Goal: Information Seeking & Learning: Learn about a topic

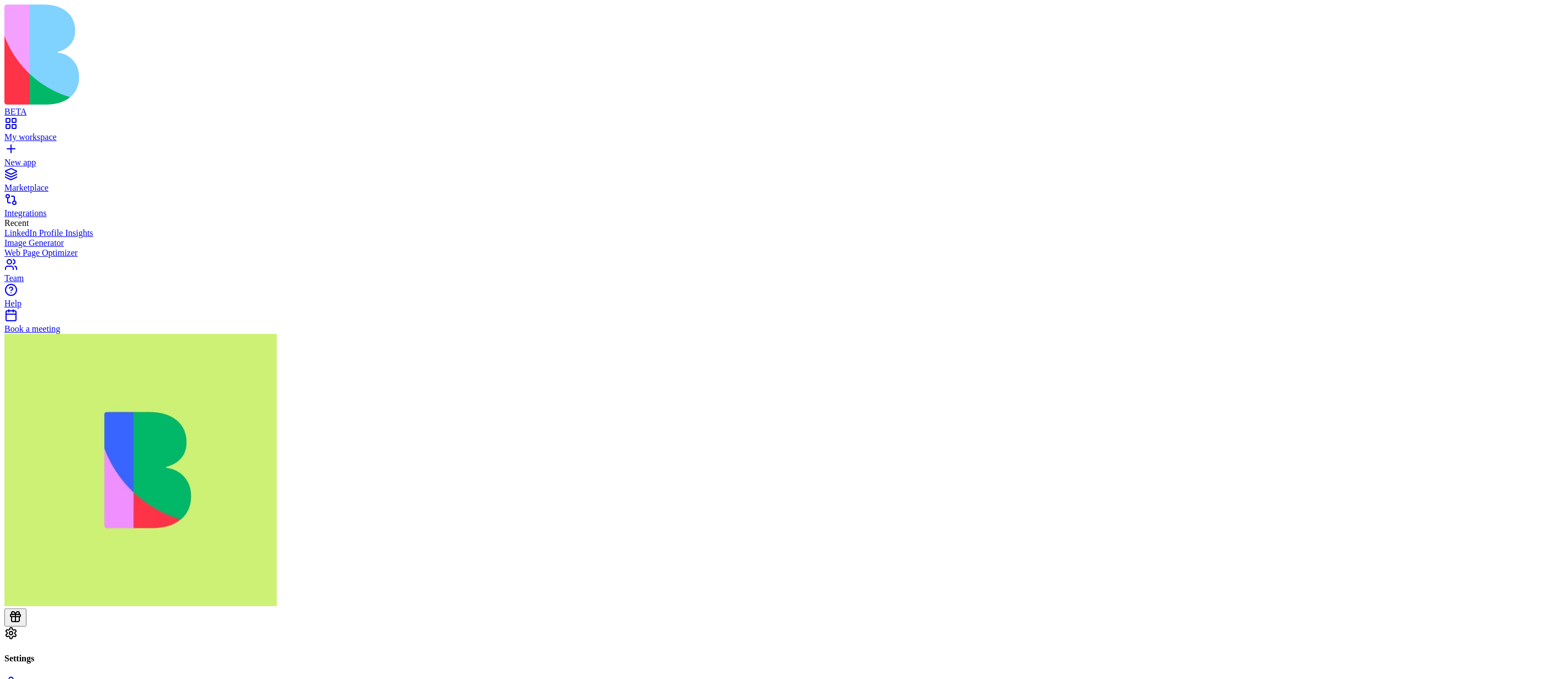
click at [43, 283] on div "Team" at bounding box center [784, 278] width 1559 height 10
click at [19, 627] on div at bounding box center [784, 481] width 1559 height 293
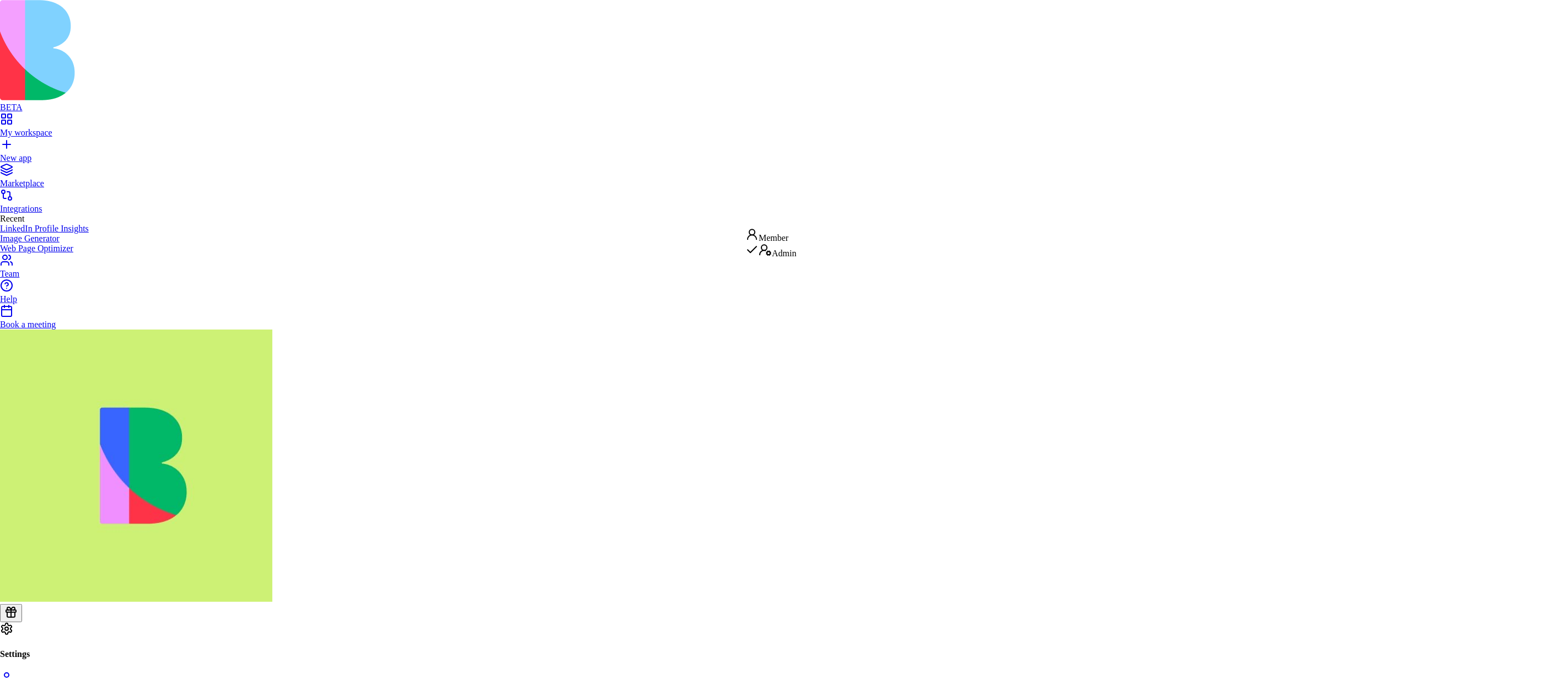
click at [787, 233] on div "Member" at bounding box center [770, 235] width 51 height 15
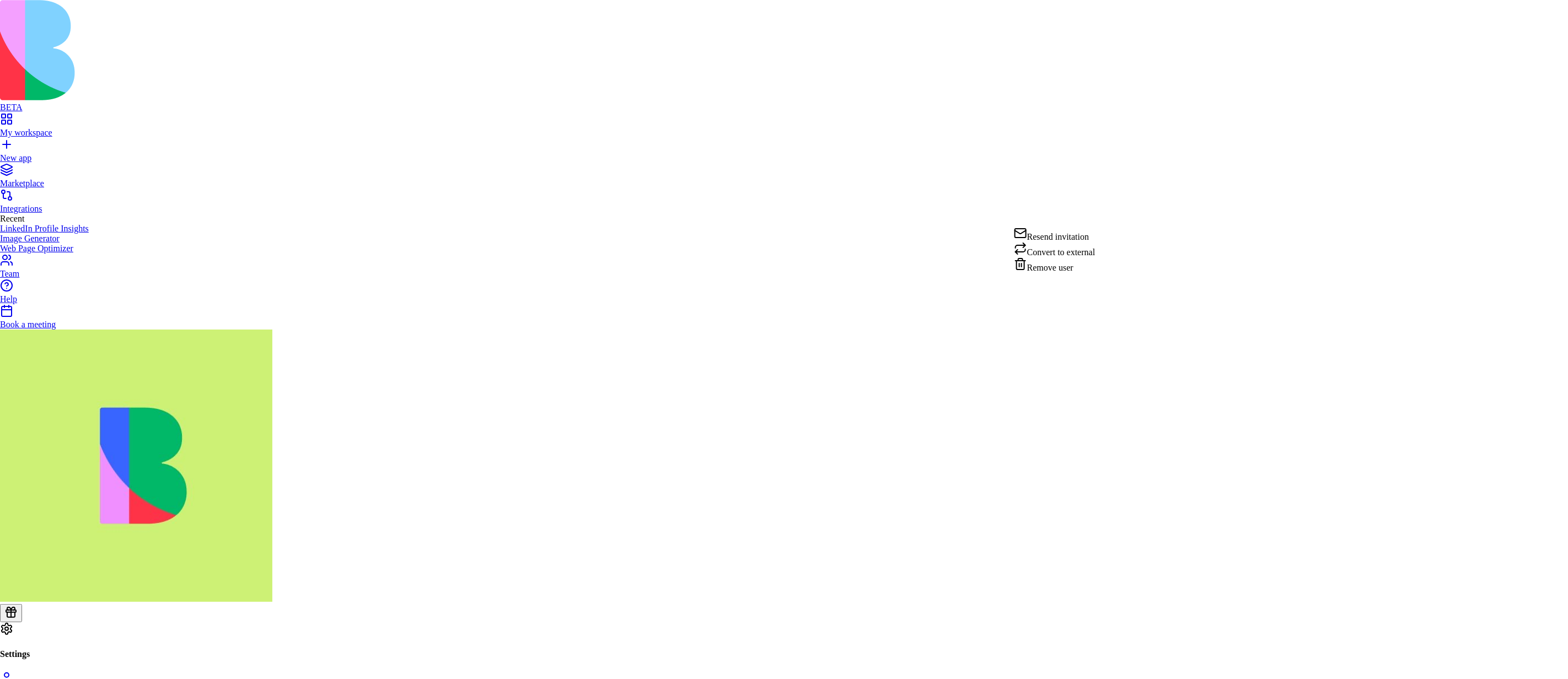
click at [1095, 257] on div "Convert to external" at bounding box center [1055, 249] width 82 height 15
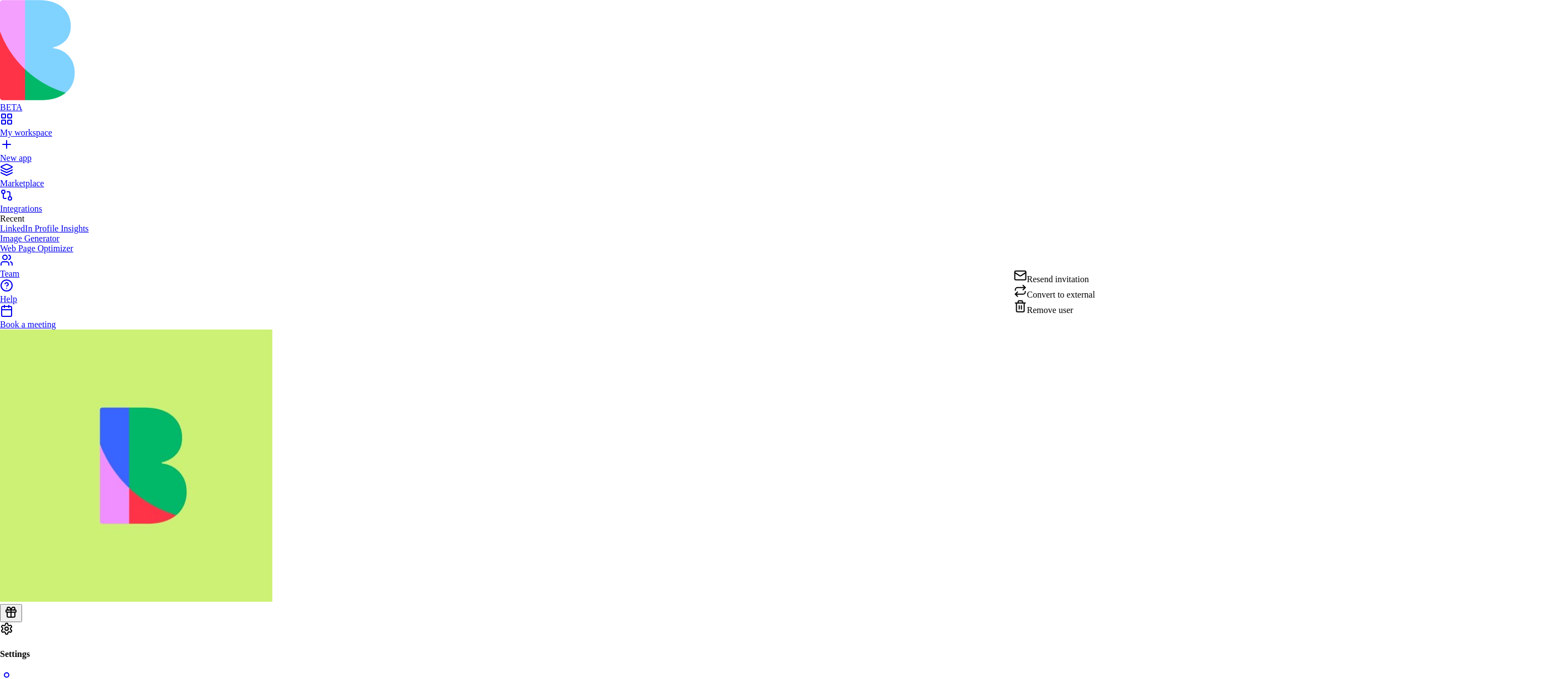
click at [1079, 296] on div "Convert to external" at bounding box center [1055, 292] width 82 height 15
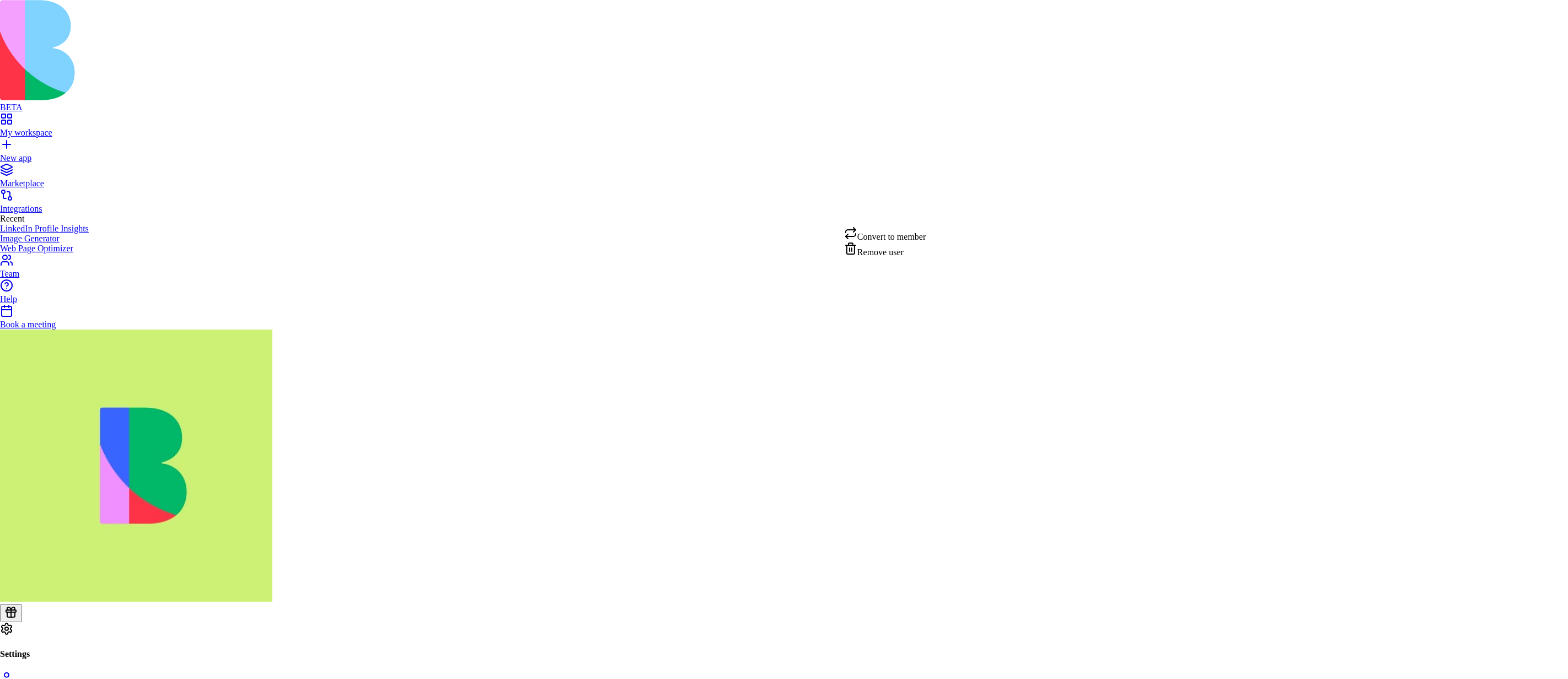
click at [918, 235] on div "Convert to member" at bounding box center [885, 233] width 82 height 15
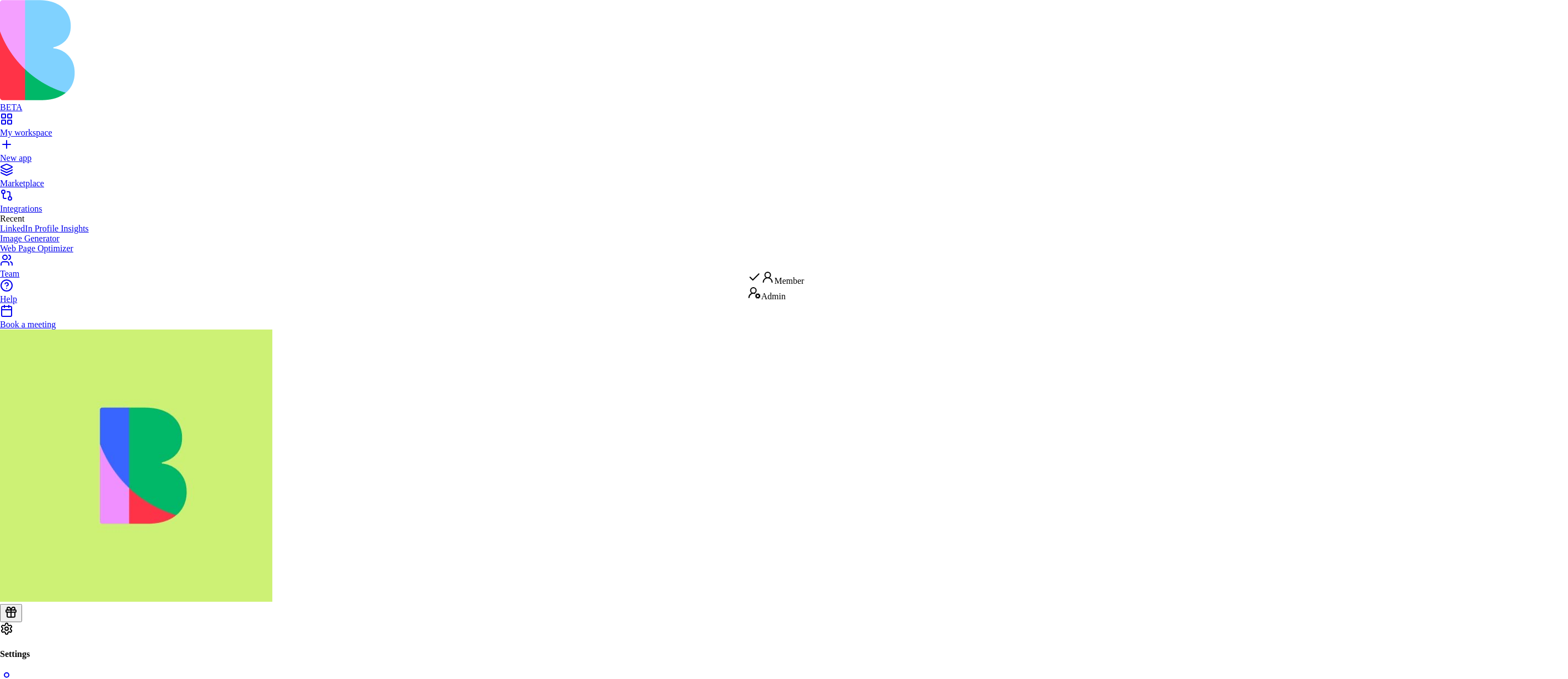
click at [784, 298] on div "Admin" at bounding box center [776, 293] width 56 height 15
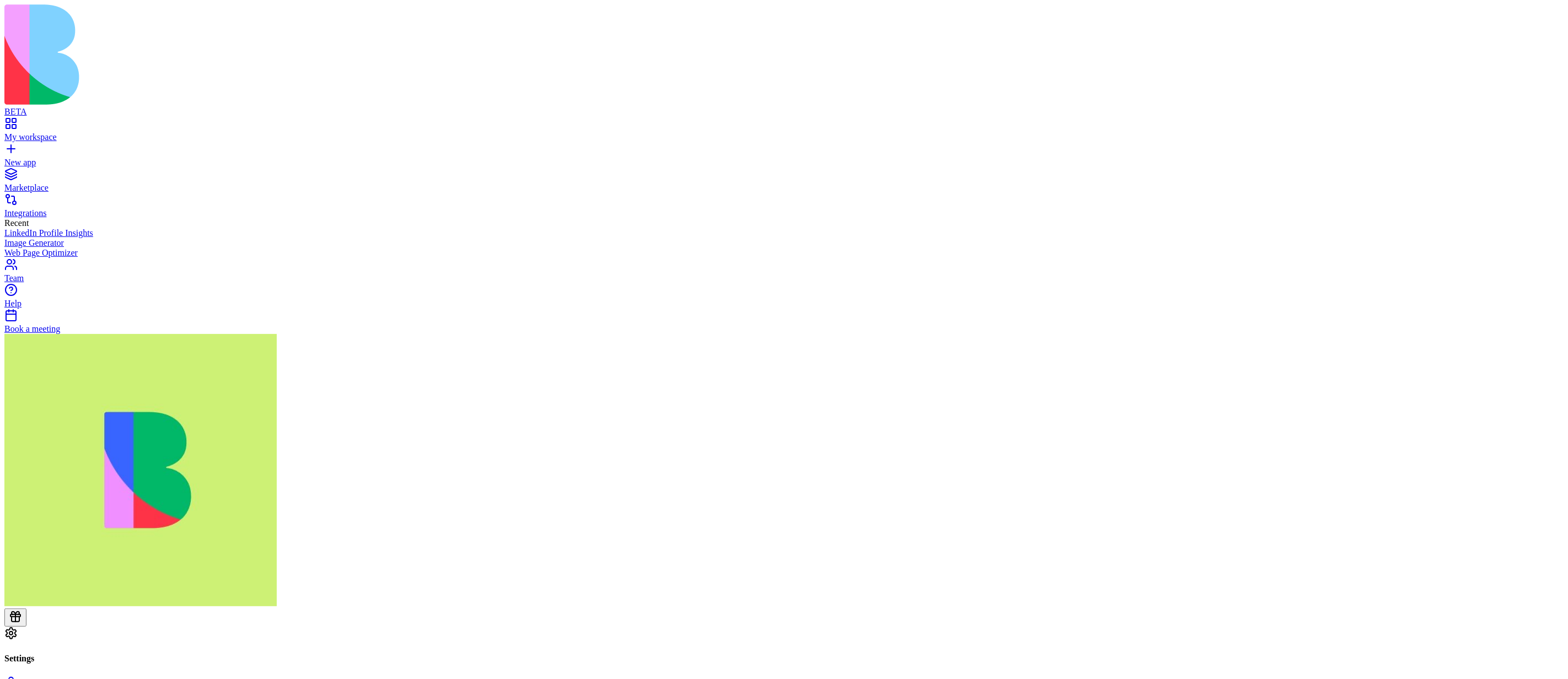
copy span "Pending"
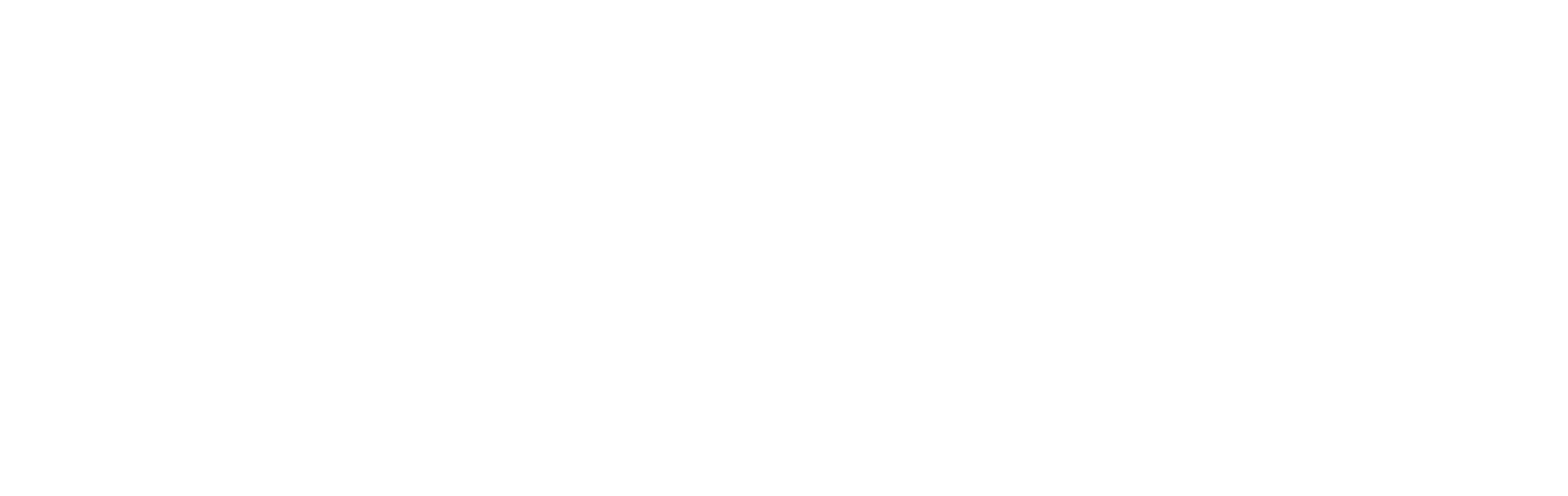
scroll to position [134, 0]
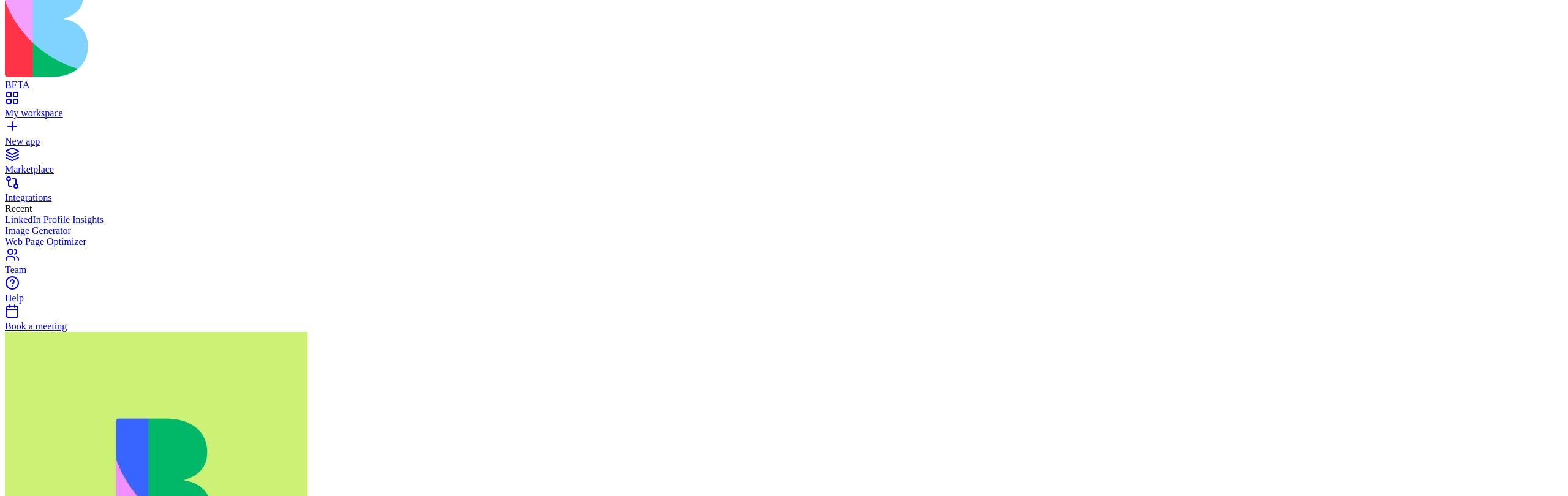
scroll to position [0, 0]
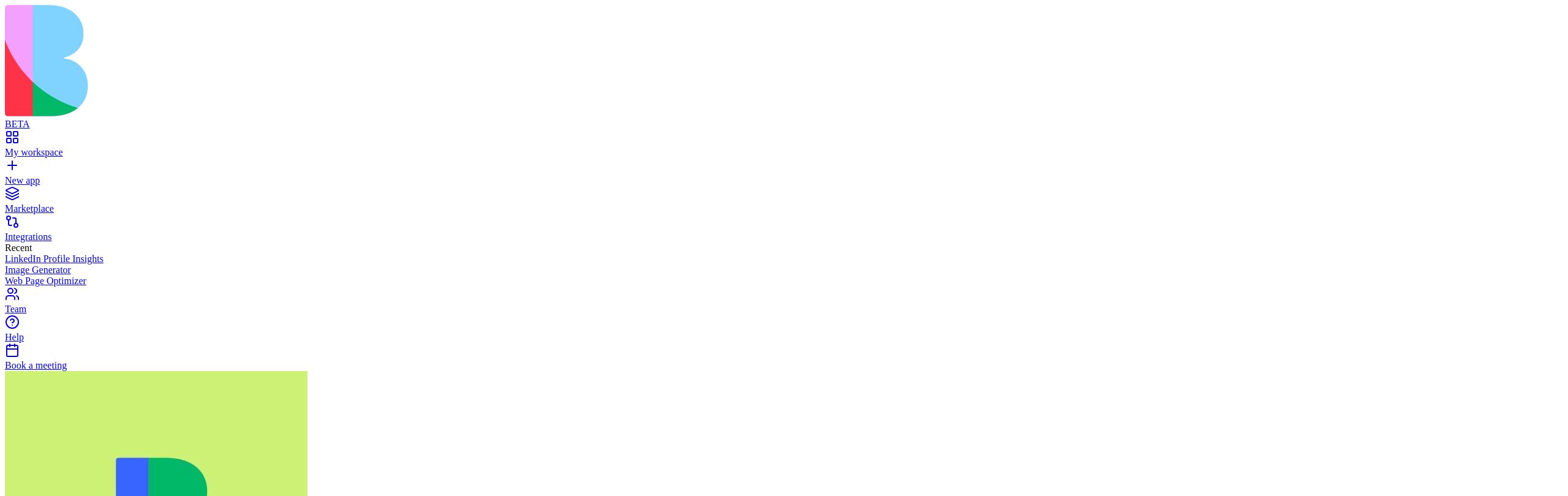
click at [80, 136] on link "My workspace" at bounding box center [784, 147] width 1558 height 22
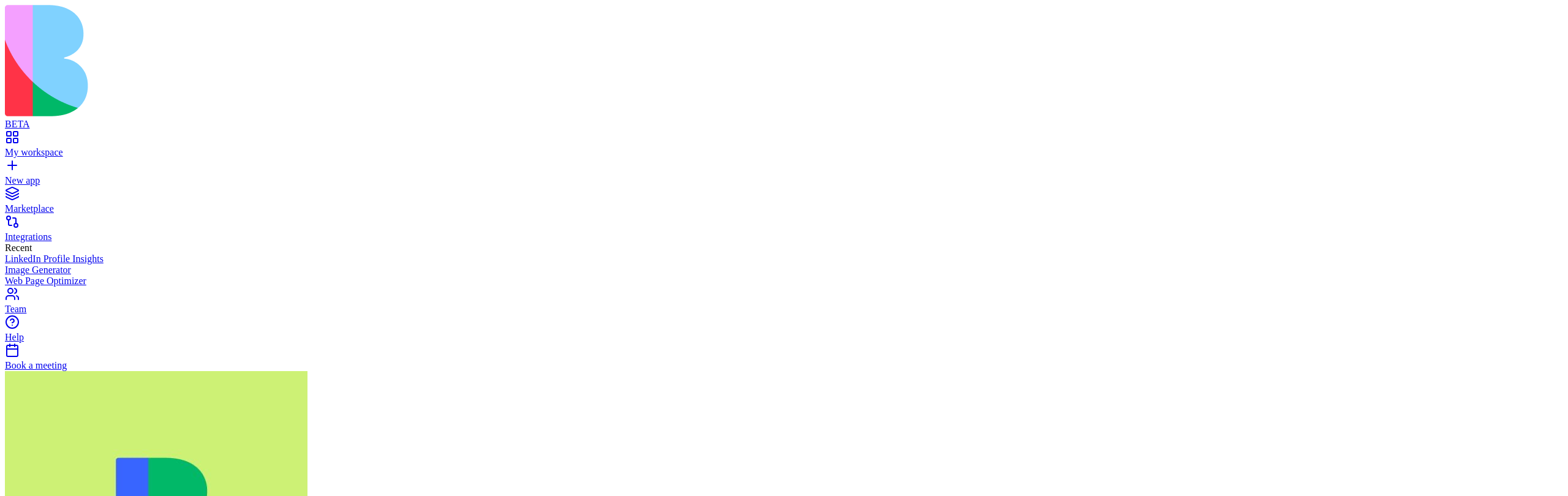
scroll to position [41176, 0]
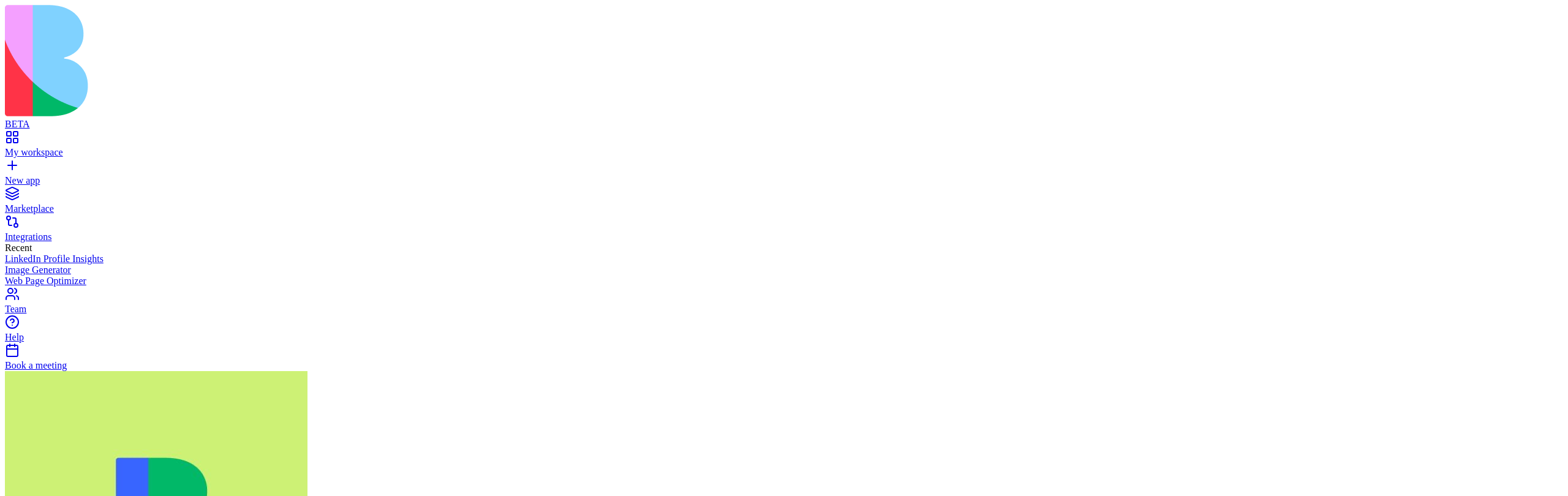
type input "********"
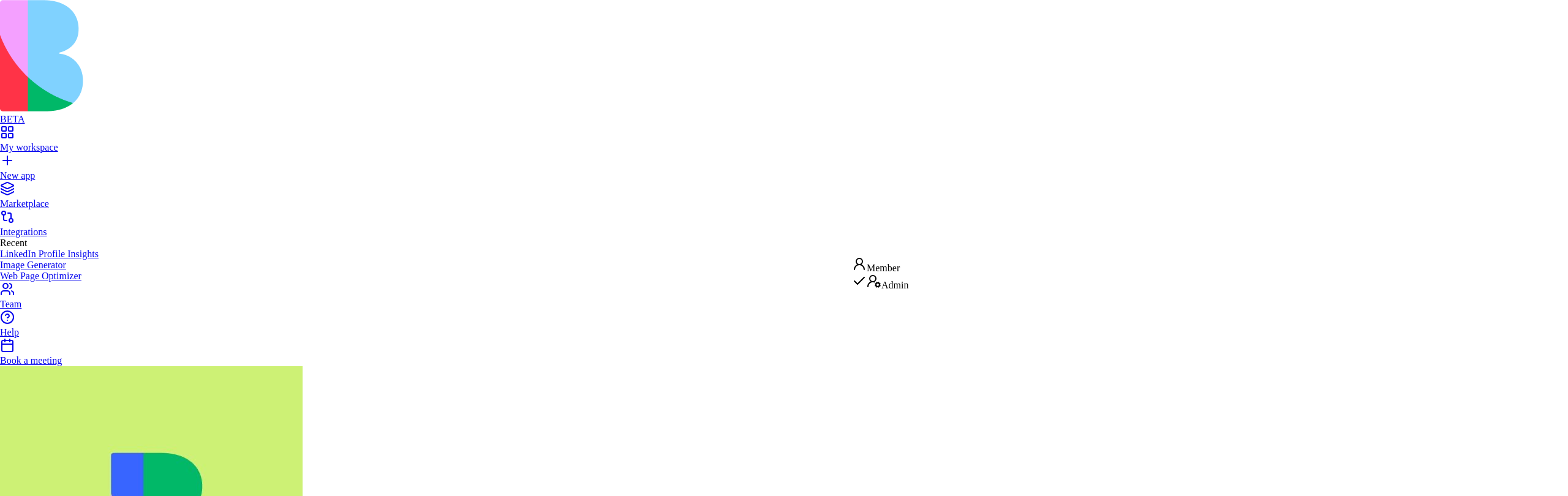
click at [900, 268] on div "Member" at bounding box center [879, 264] width 56 height 17
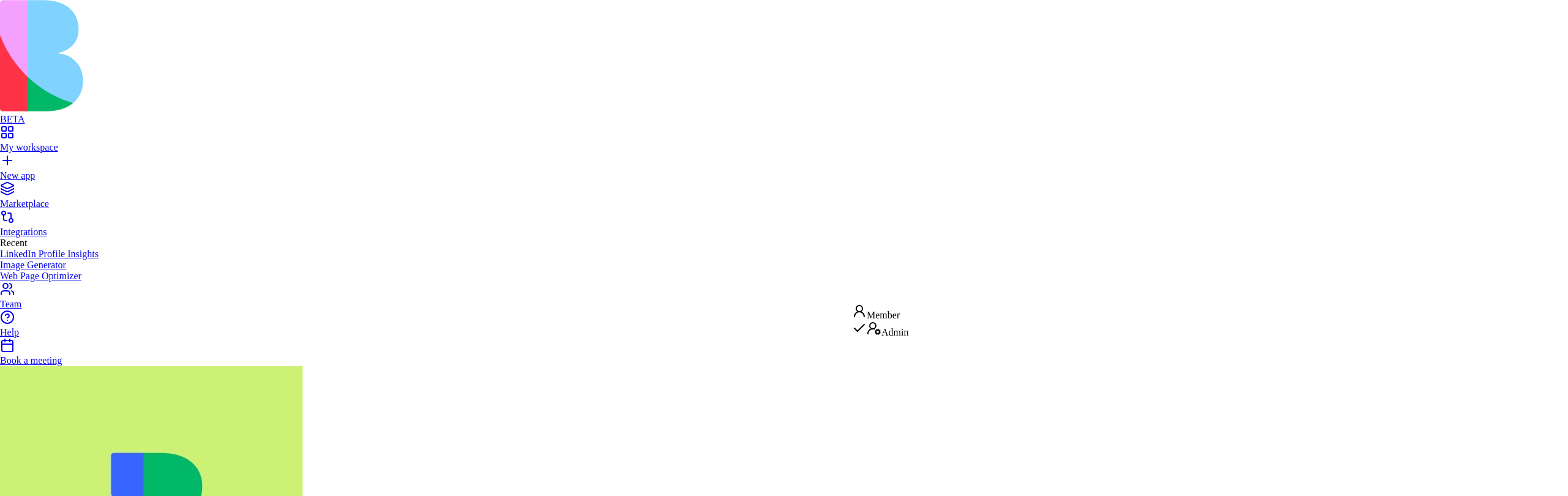
click at [894, 314] on div "Member" at bounding box center [879, 312] width 56 height 17
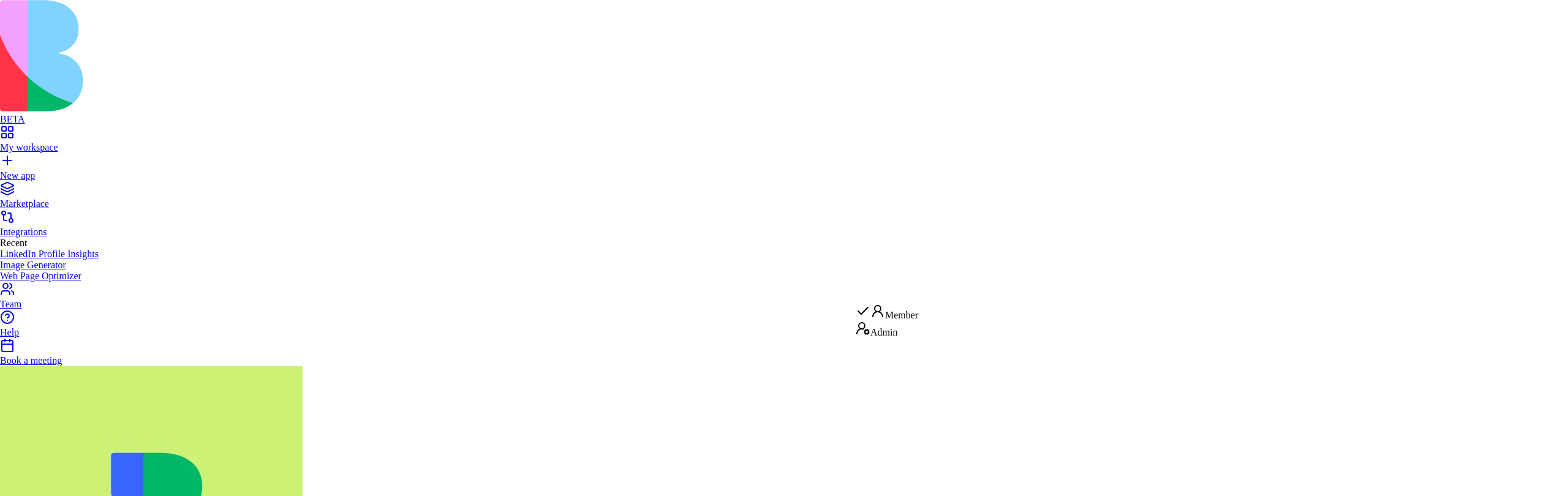
click at [891, 331] on div "Admin" at bounding box center [886, 329] width 62 height 17
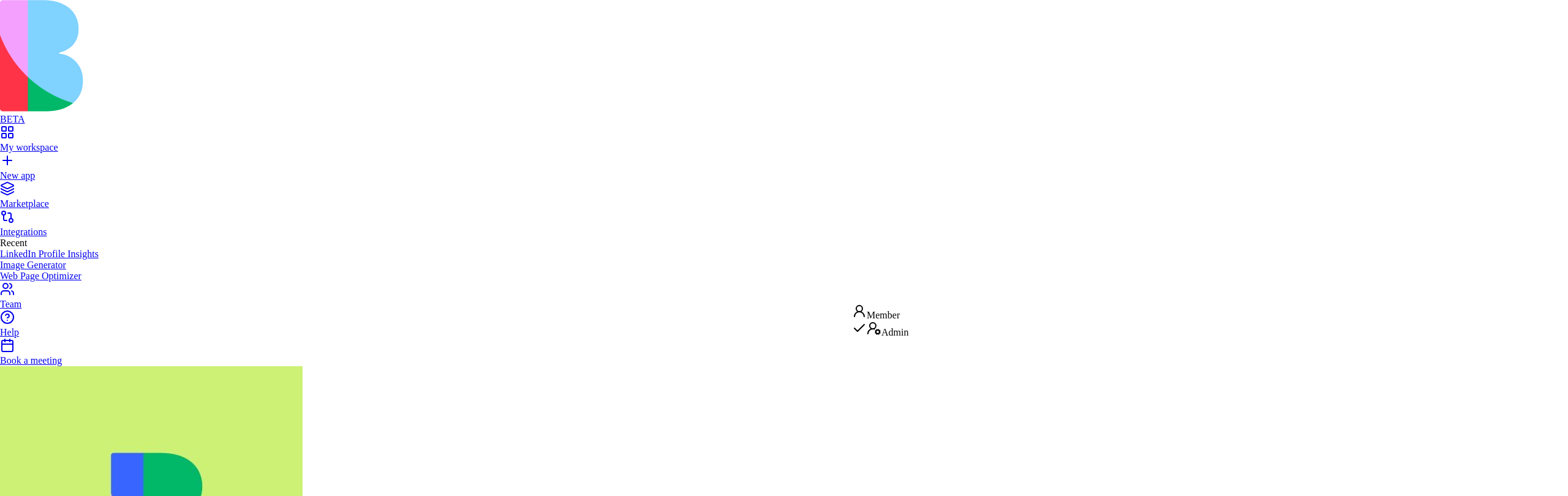
click at [890, 319] on div "Member" at bounding box center [879, 312] width 56 height 17
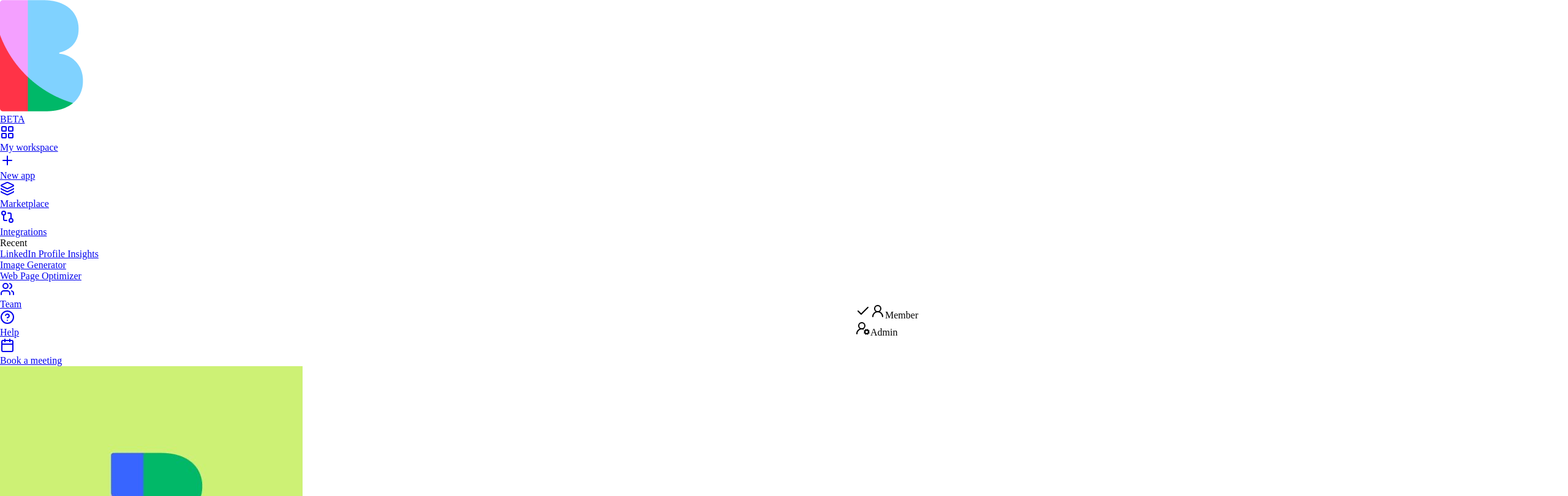
click at [895, 327] on div "Admin" at bounding box center [886, 329] width 62 height 17
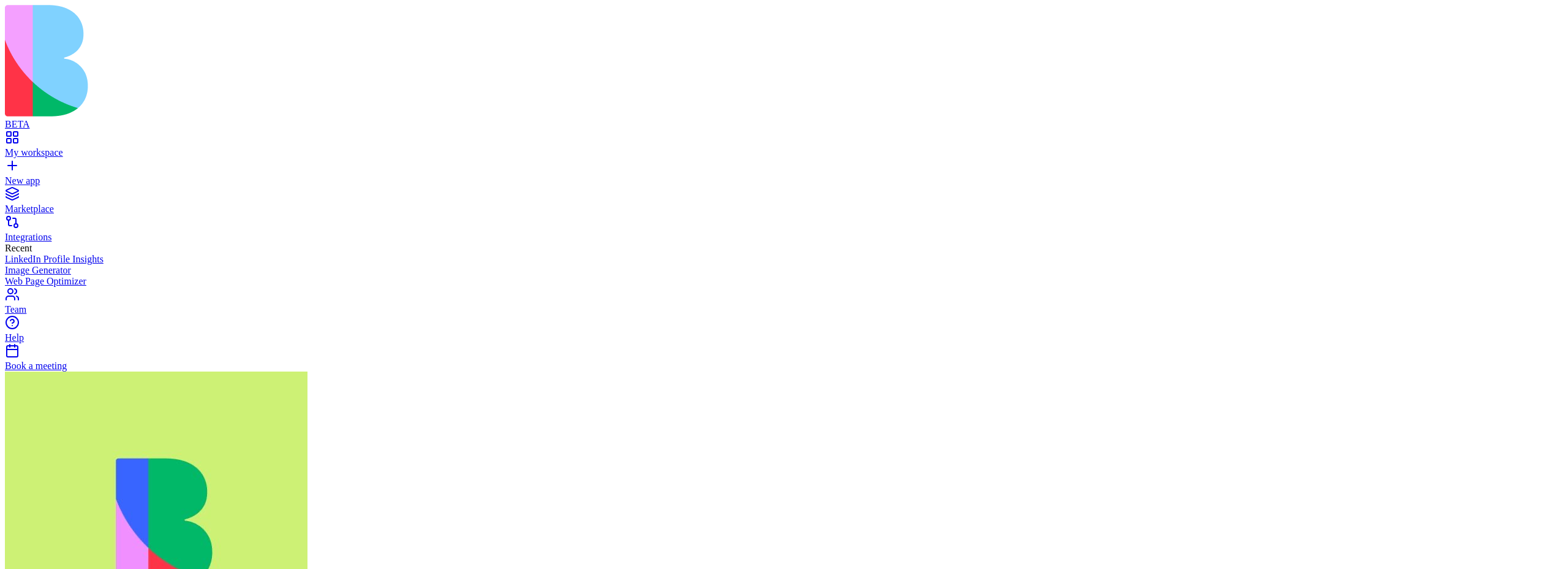
scroll to position [116, 0]
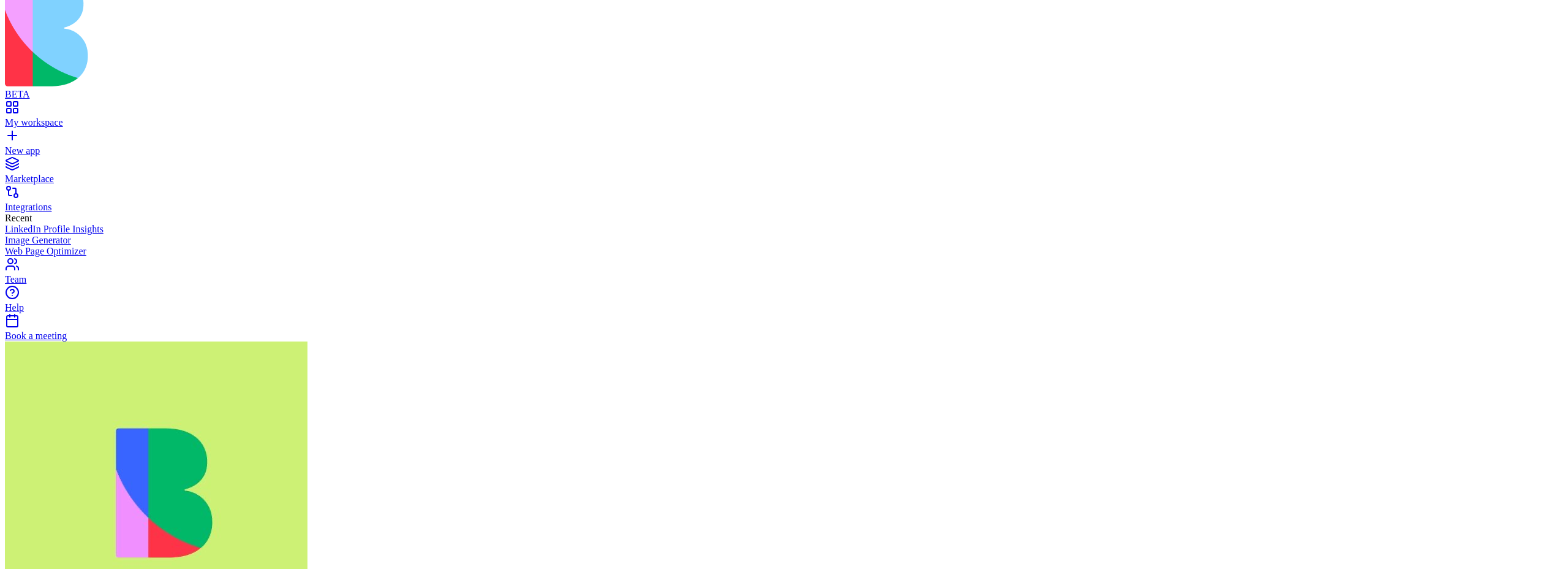
scroll to position [39, 0]
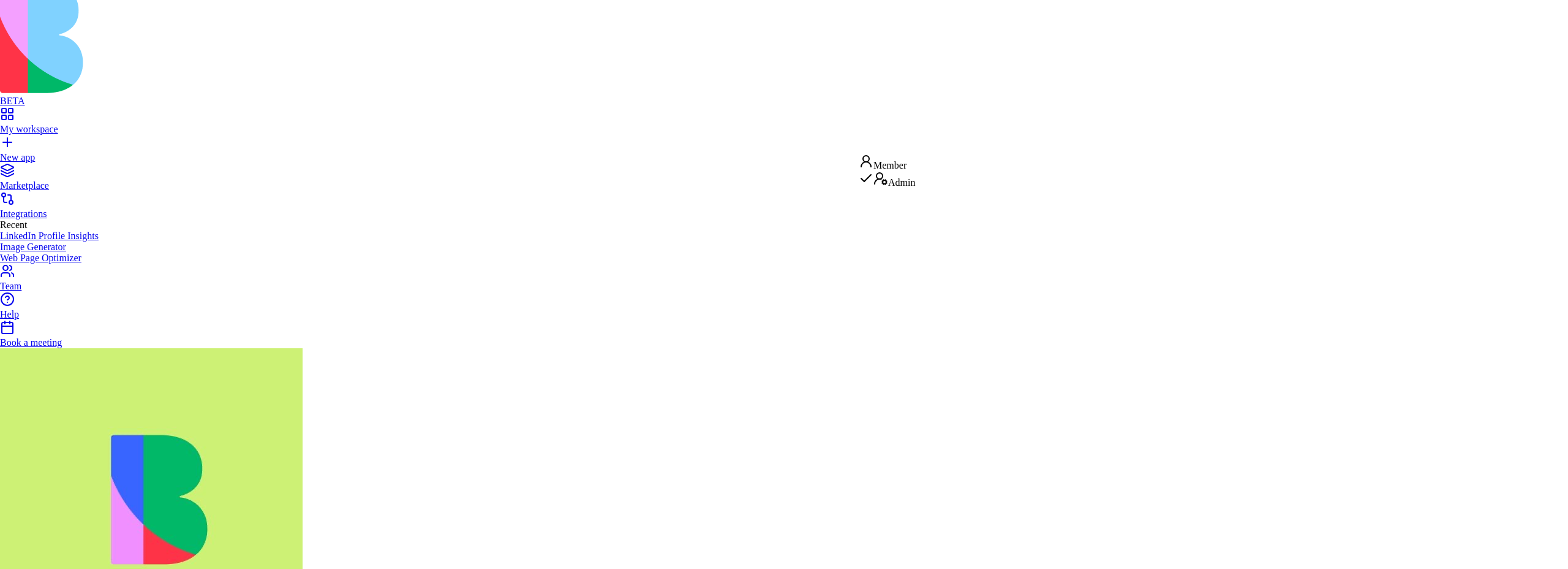
click at [901, 170] on div "Member" at bounding box center [886, 162] width 56 height 17
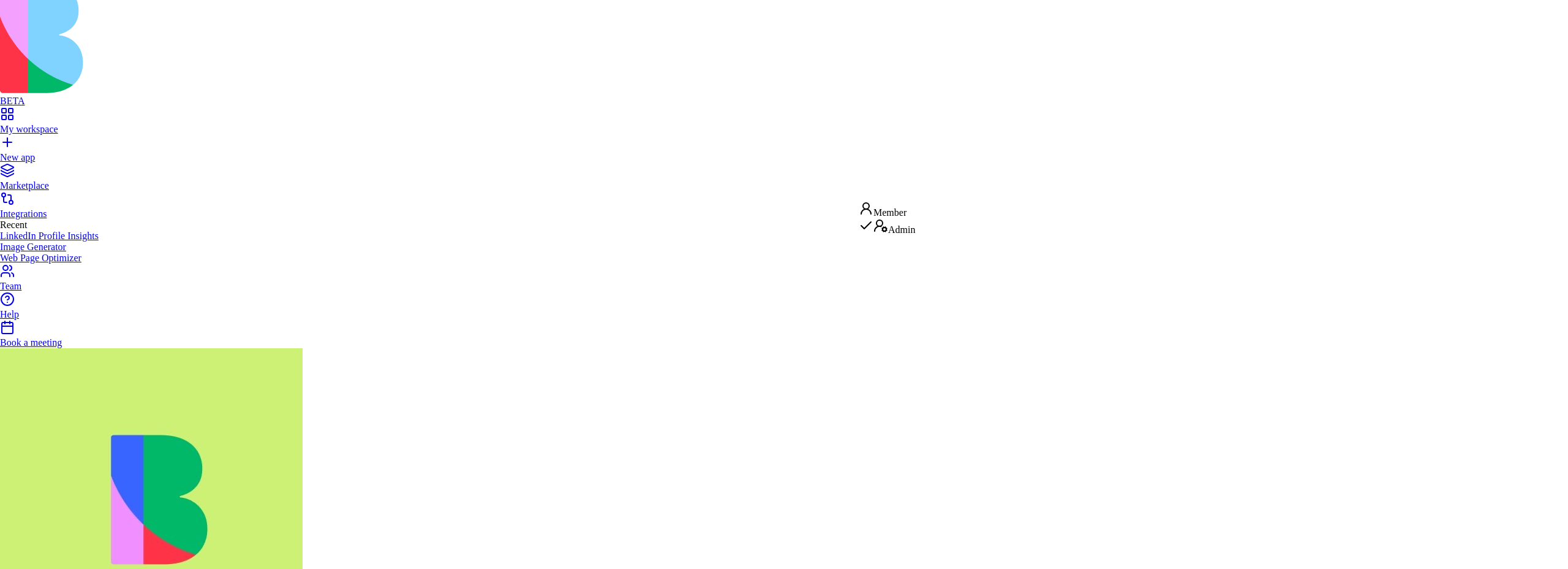
click at [896, 213] on div "Member" at bounding box center [886, 209] width 56 height 17
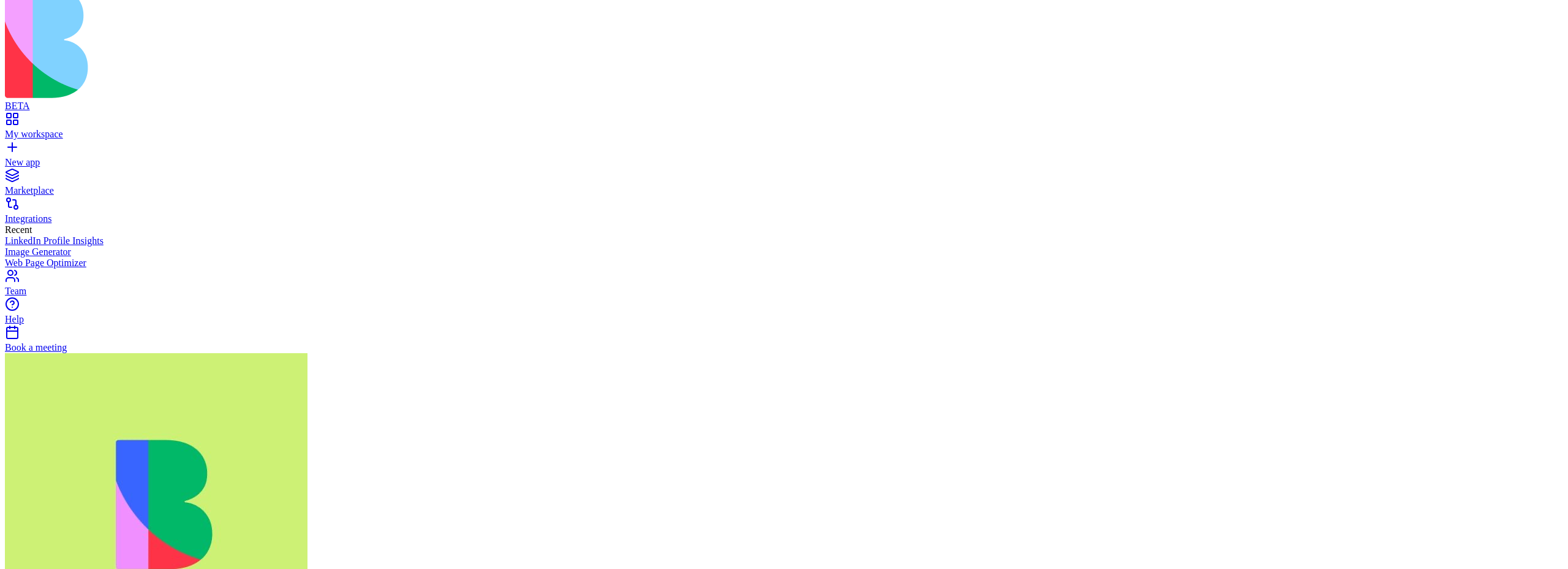
drag, startPoint x: 1416, startPoint y: 191, endPoint x: 1309, endPoint y: 224, distance: 112.0
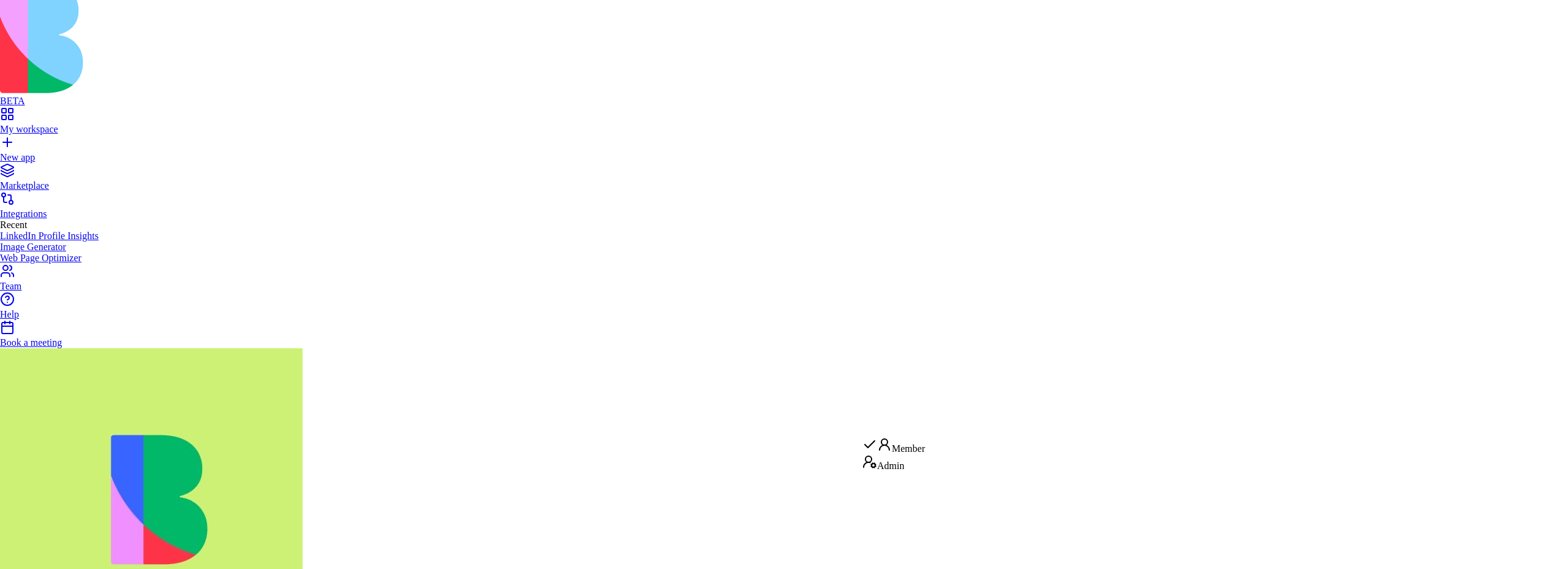
click at [899, 470] on div "Admin" at bounding box center [893, 462] width 62 height 17
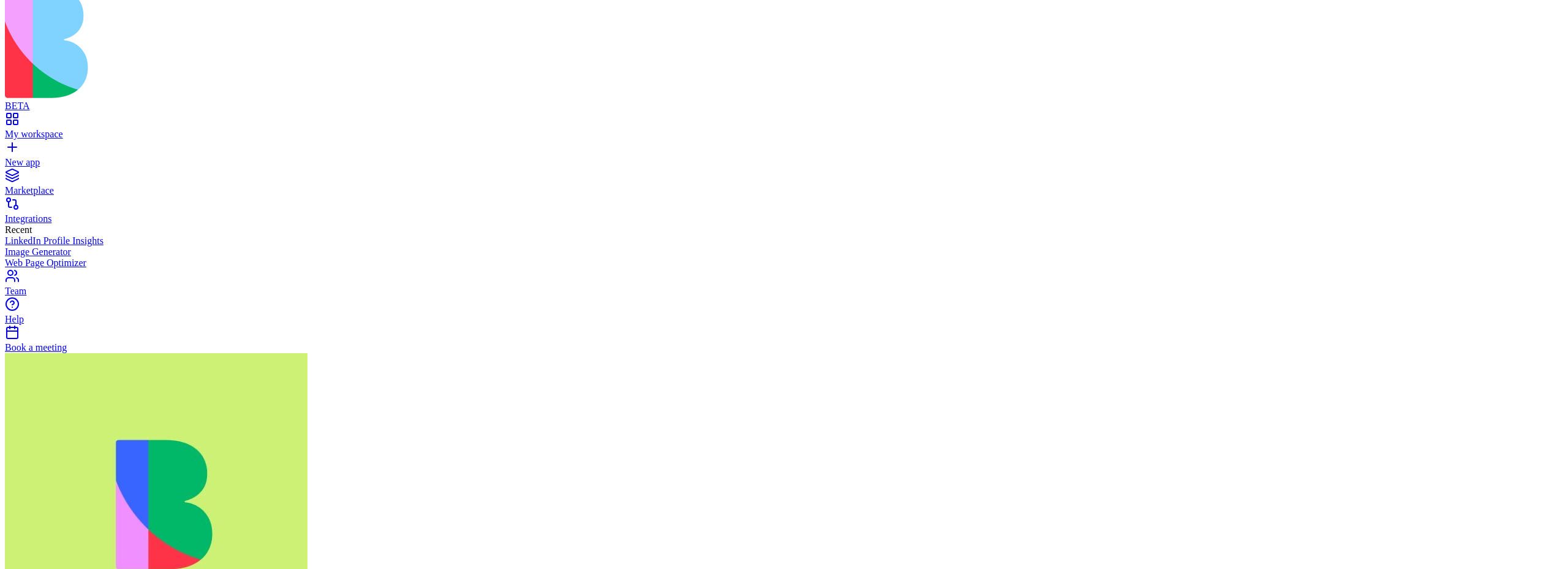
scroll to position [0, 0]
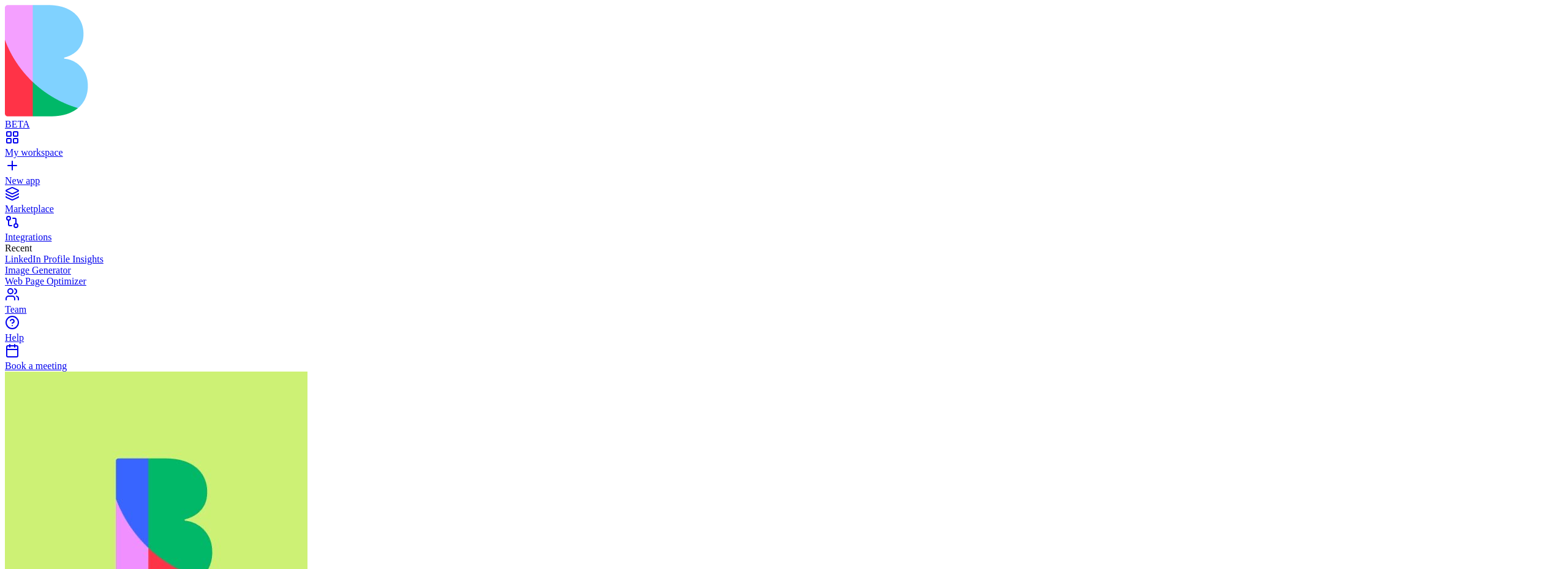
scroll to position [19, 0]
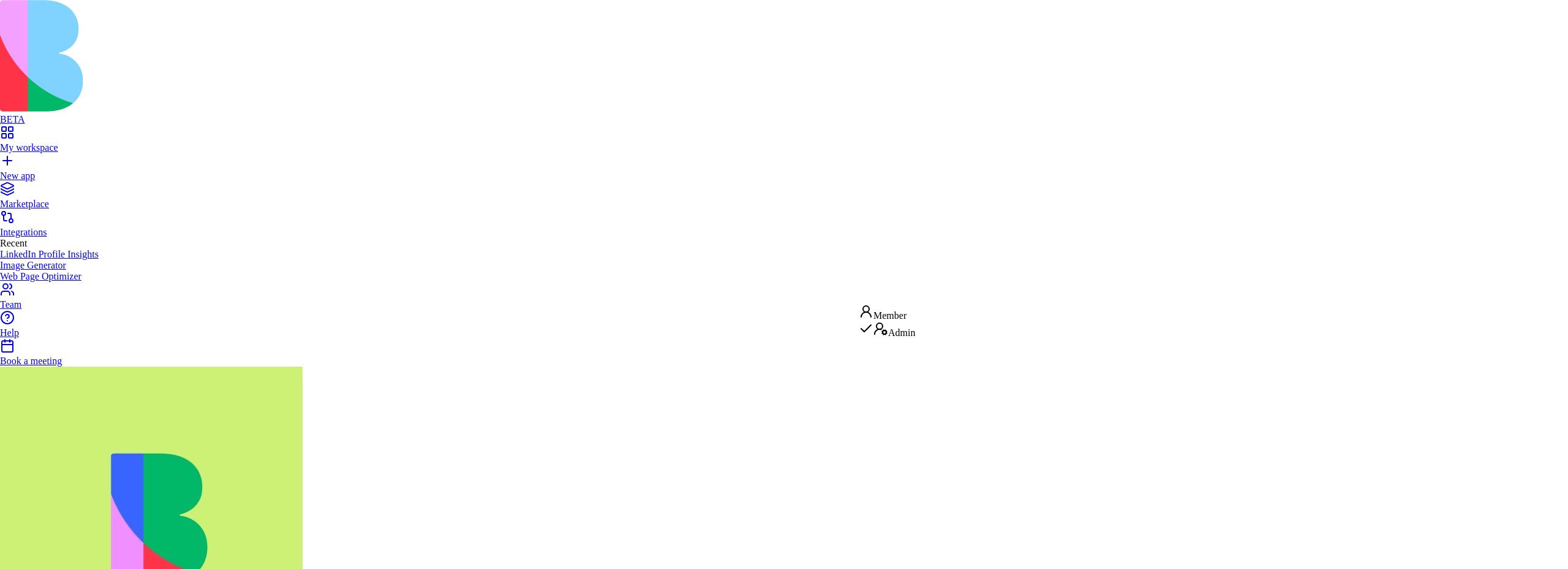
click at [900, 310] on div "Member" at bounding box center [886, 312] width 56 height 17
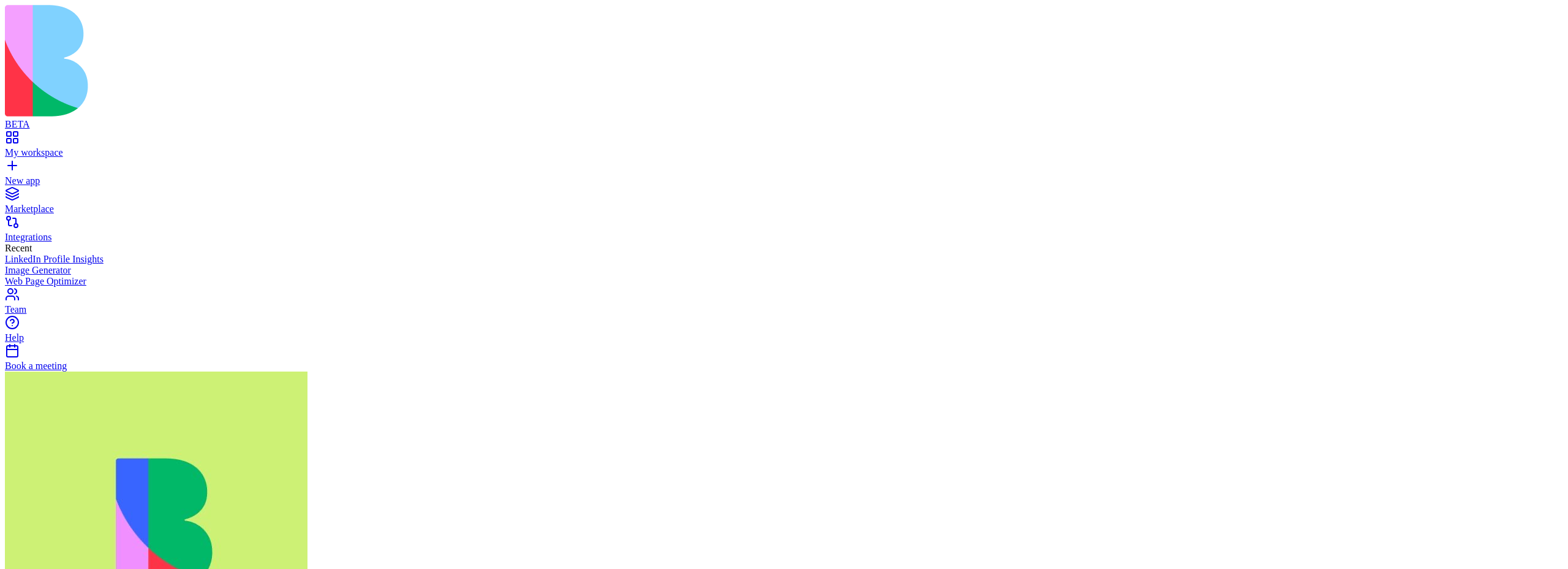
scroll to position [72, 0]
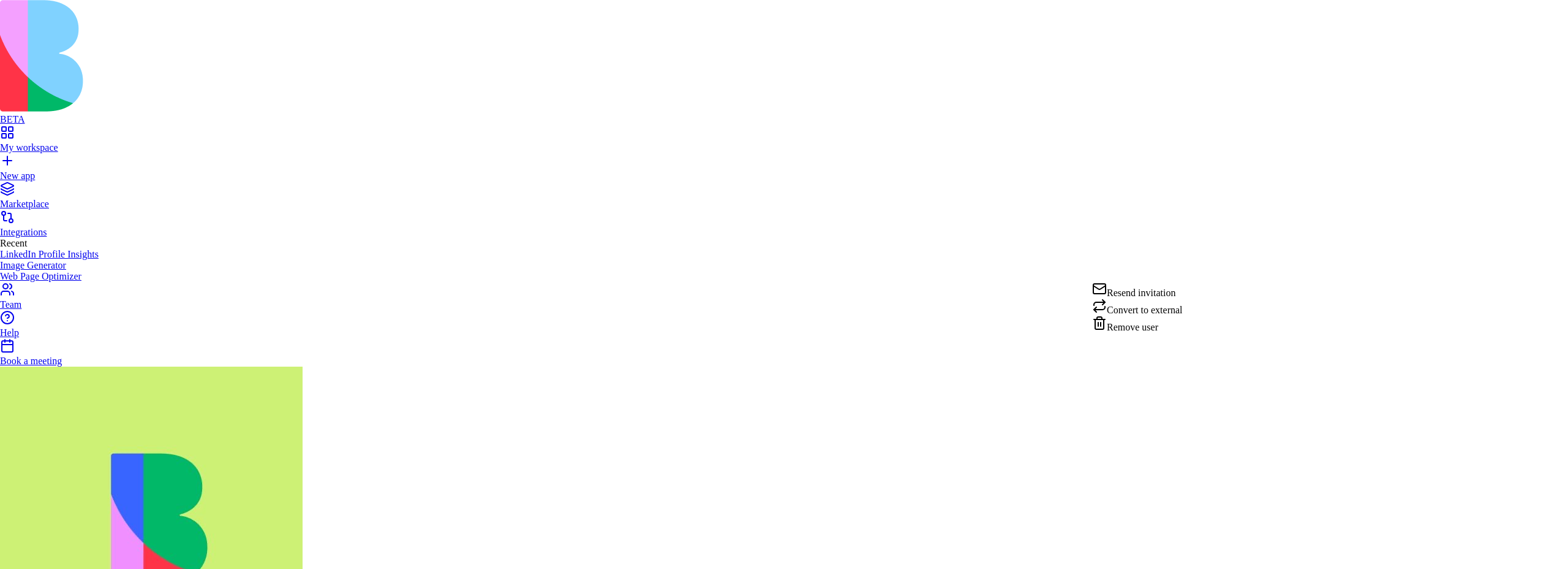
click at [1145, 307] on div "Convert to external" at bounding box center [1137, 307] width 91 height 17
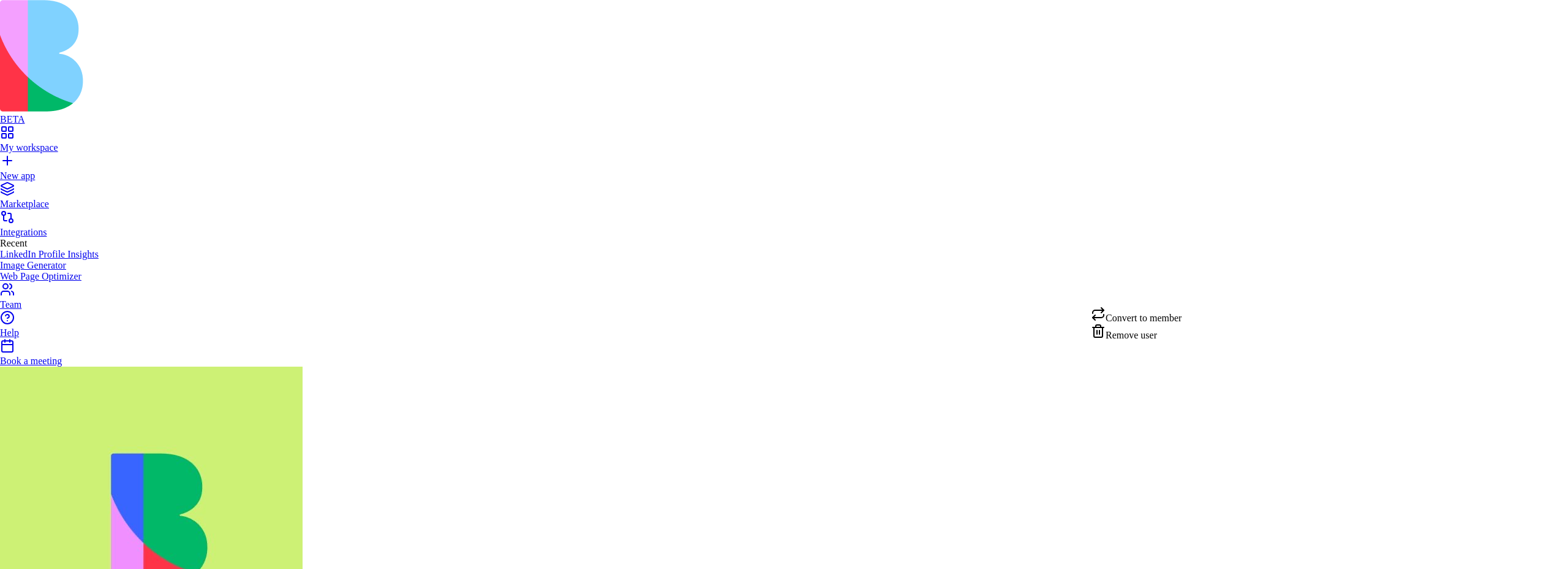
click at [1145, 323] on div "Convert to member" at bounding box center [1136, 315] width 91 height 17
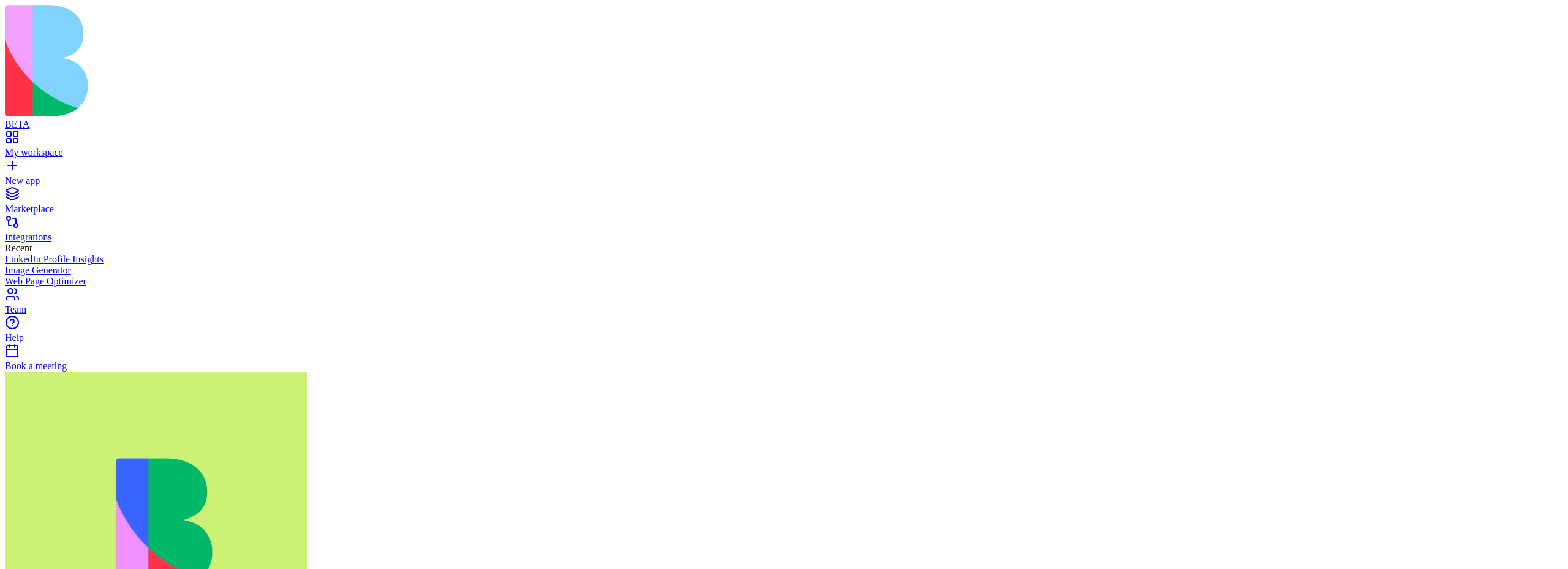
click at [56, 147] on div "My workspace" at bounding box center [784, 152] width 1558 height 11
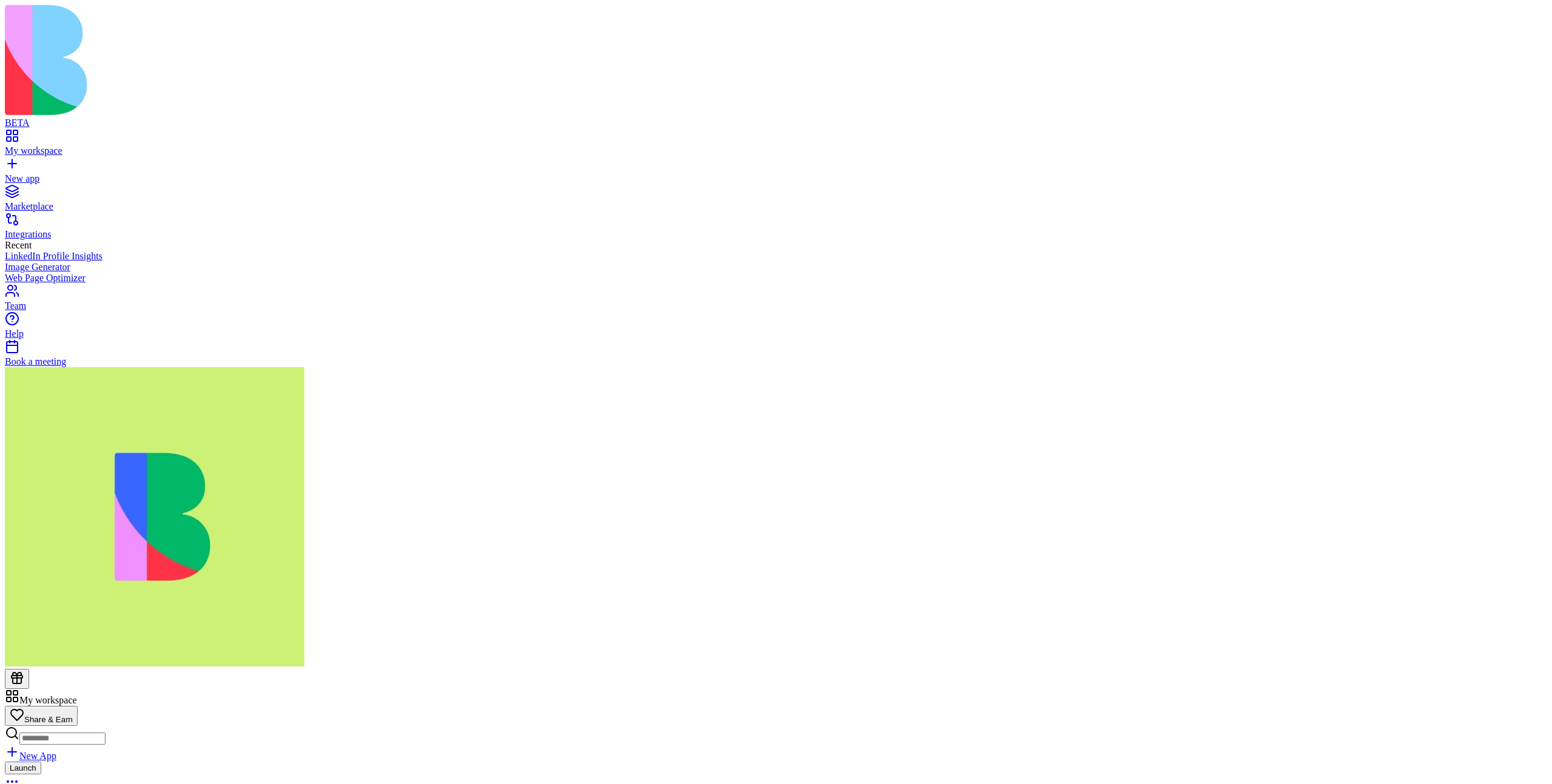
click at [50, 201] on div "Marketplace" at bounding box center [776, 206] width 1542 height 11
click at [69, 229] on div "Integrations" at bounding box center [776, 234] width 1542 height 11
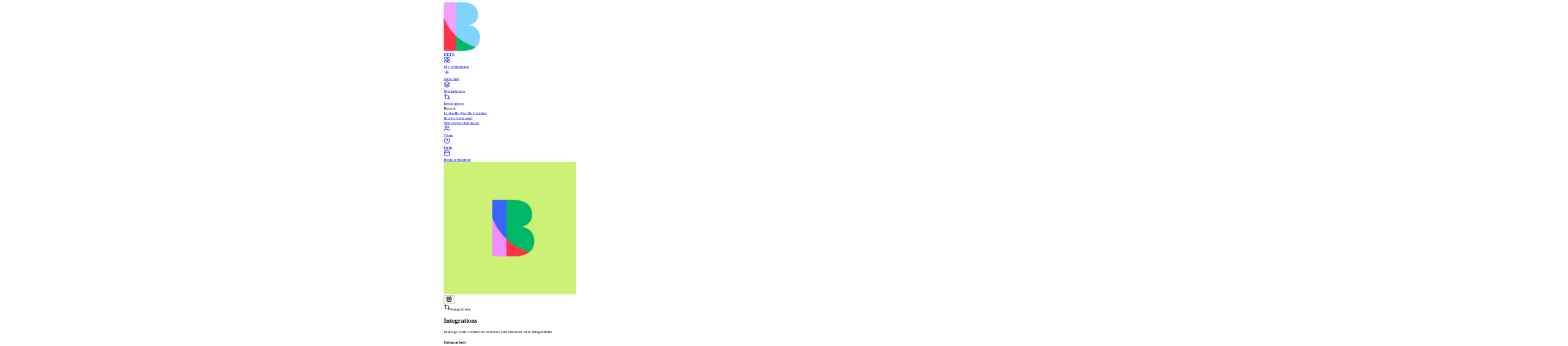
scroll to position [155, 0]
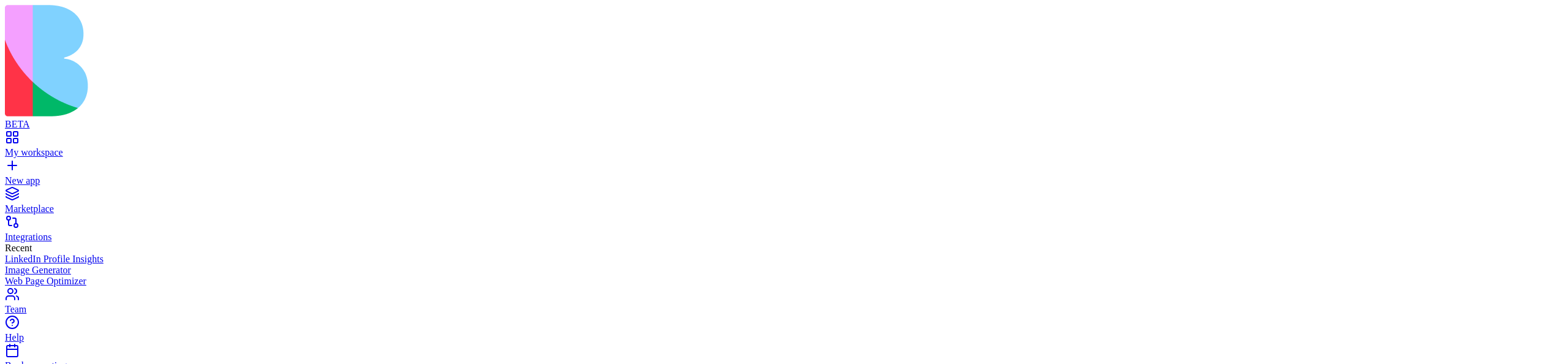
scroll to position [161, 0]
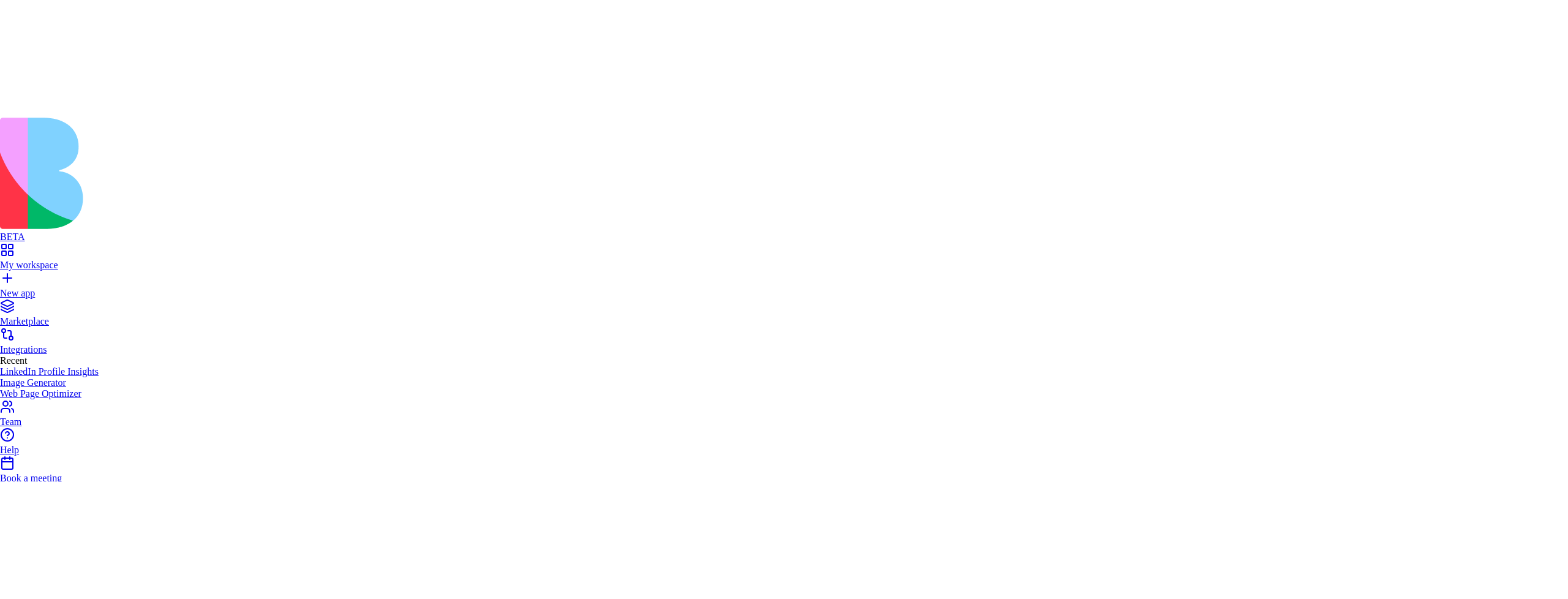
scroll to position [512, 0]
